Goal: Transaction & Acquisition: Purchase product/service

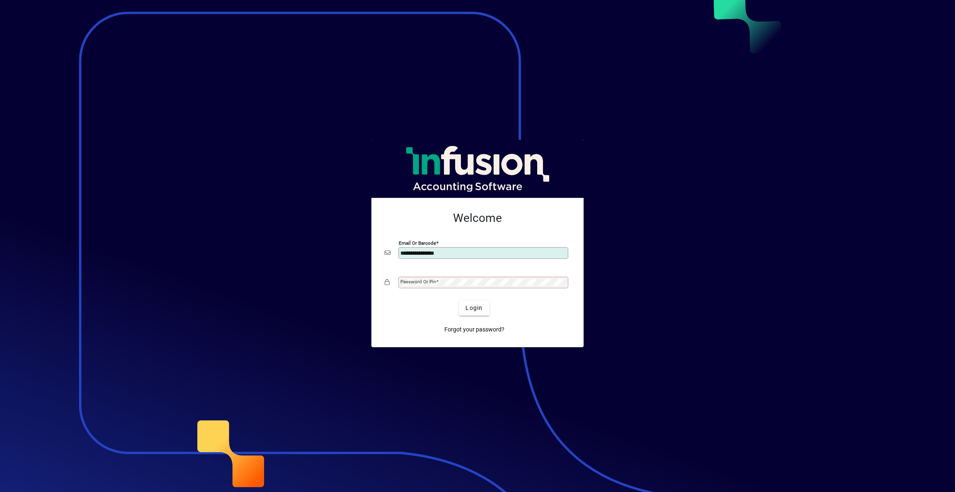
type input "**********"
click at [476, 306] on span "Login" at bounding box center [474, 308] width 17 height 9
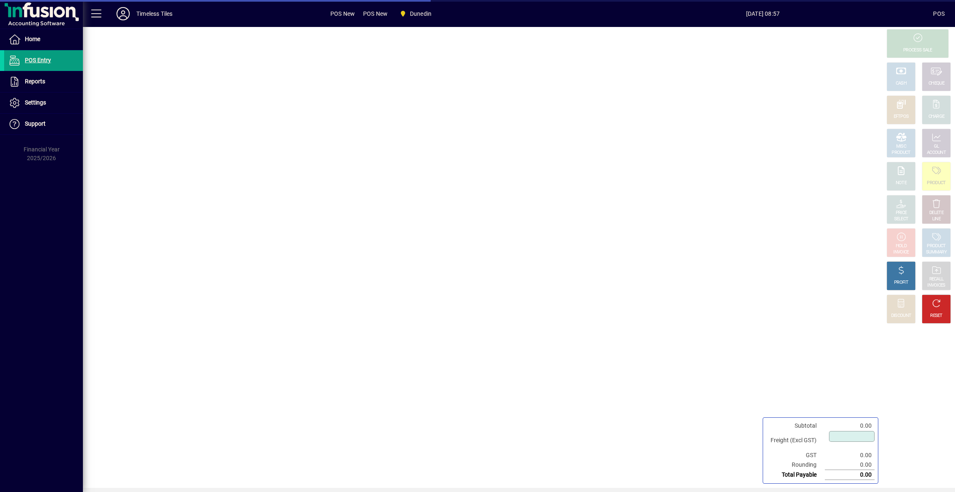
type input "****"
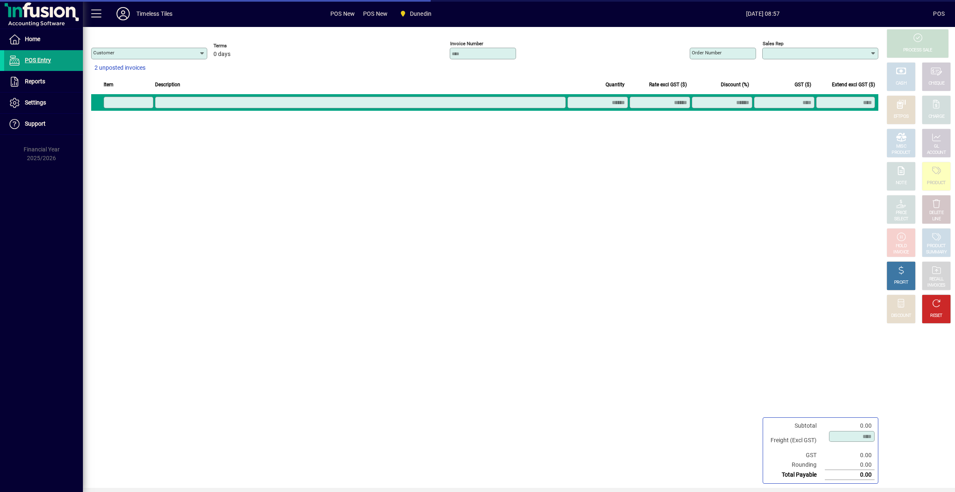
type input "**********"
